Goal: Task Accomplishment & Management: Manage account settings

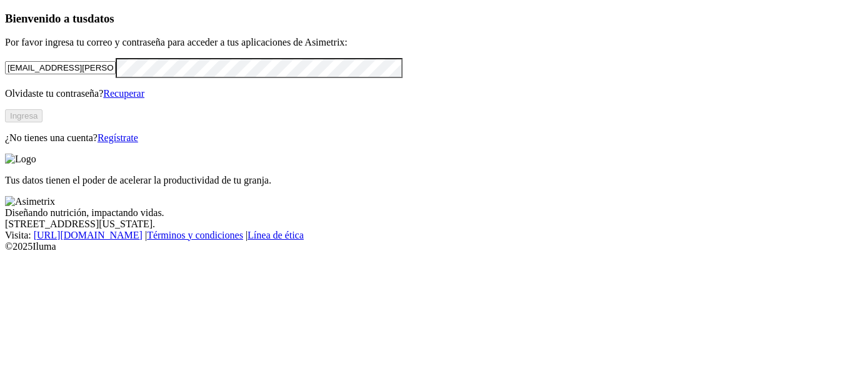
click at [116, 74] on input "[EMAIL_ADDRESS][PERSON_NAME][DOMAIN_NAME]" at bounding box center [60, 67] width 111 height 13
type input "[PERSON_NAME][EMAIL_ADDRESS][PERSON_NAME][DOMAIN_NAME]"
click at [43, 123] on button "Ingresa" at bounding box center [24, 115] width 38 height 13
